Goal: Obtain resource: Download file/media

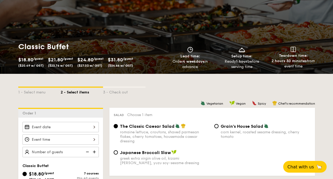
scroll to position [79, 0]
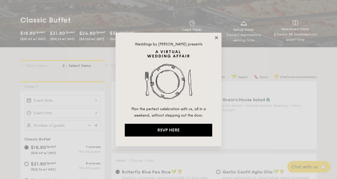
click at [216, 36] on icon at bounding box center [216, 37] width 5 height 5
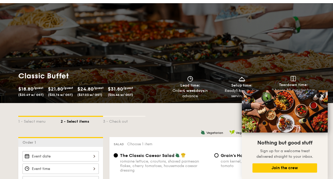
scroll to position [0, 0]
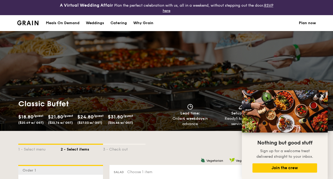
click at [117, 23] on div "Catering" at bounding box center [118, 23] width 16 height 16
select select
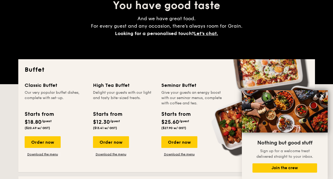
scroll to position [106, 0]
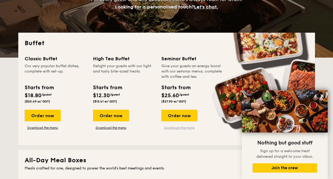
click at [176, 128] on link "Download the menu" at bounding box center [179, 127] width 36 height 4
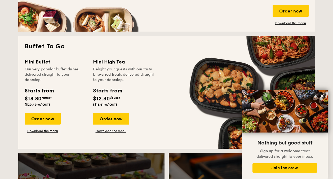
scroll to position [397, 0]
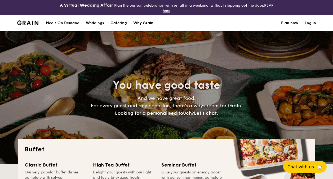
select select
